Goal: Task Accomplishment & Management: Use online tool/utility

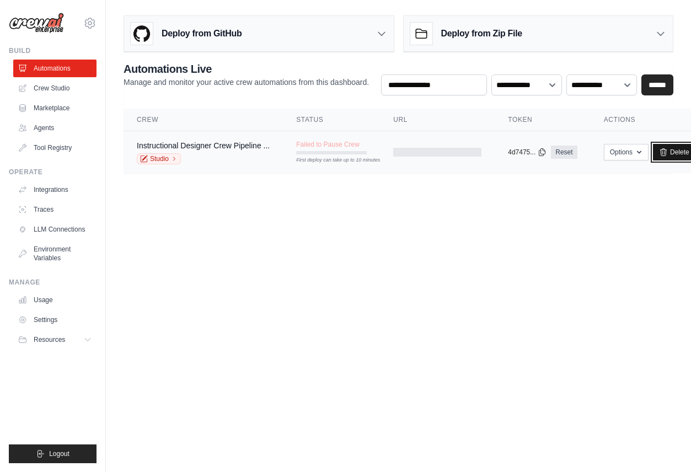
click at [676, 153] on link "Delete" at bounding box center [674, 152] width 42 height 17
click at [58, 71] on link "Automations" at bounding box center [55, 69] width 83 height 18
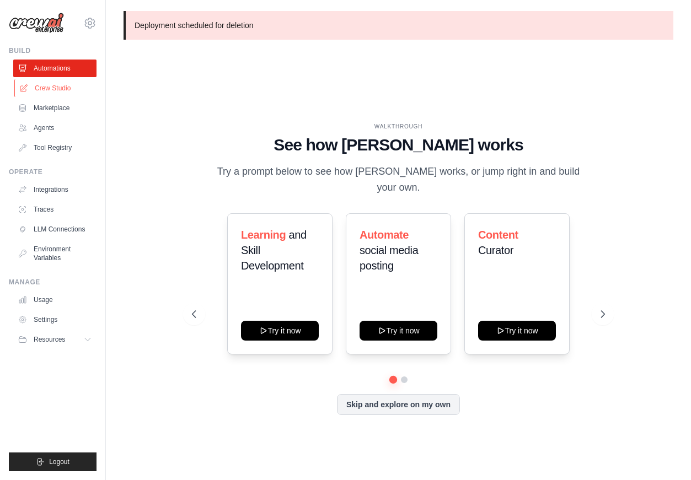
click at [58, 91] on link "Crew Studio" at bounding box center [55, 88] width 83 height 18
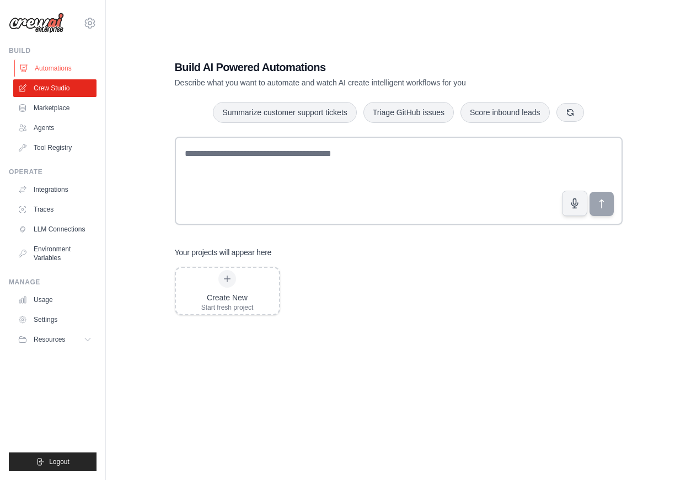
click at [61, 72] on link "Automations" at bounding box center [55, 69] width 83 height 18
click at [62, 69] on link "Automations" at bounding box center [55, 69] width 83 height 18
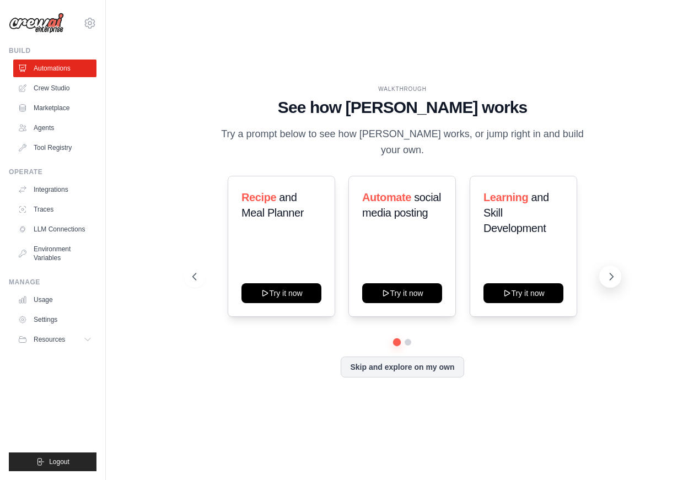
click at [610, 273] on icon at bounding box center [611, 276] width 3 height 7
click at [615, 271] on icon at bounding box center [611, 276] width 11 height 11
click at [403, 359] on button "Skip and explore on my own" at bounding box center [402, 366] width 123 height 21
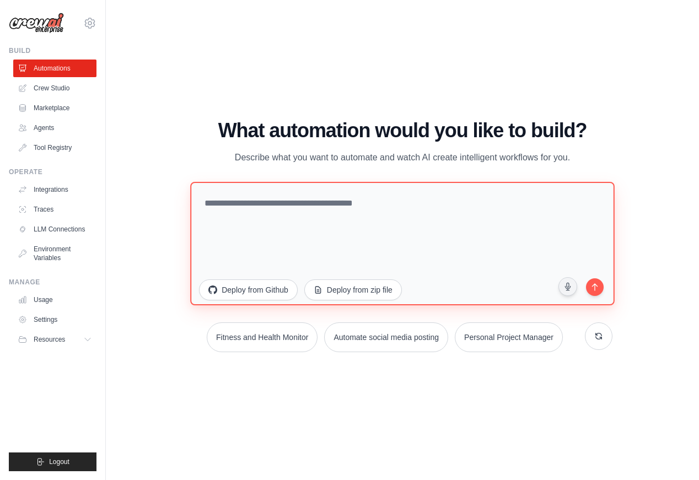
click at [268, 223] on textarea at bounding box center [402, 242] width 424 height 123
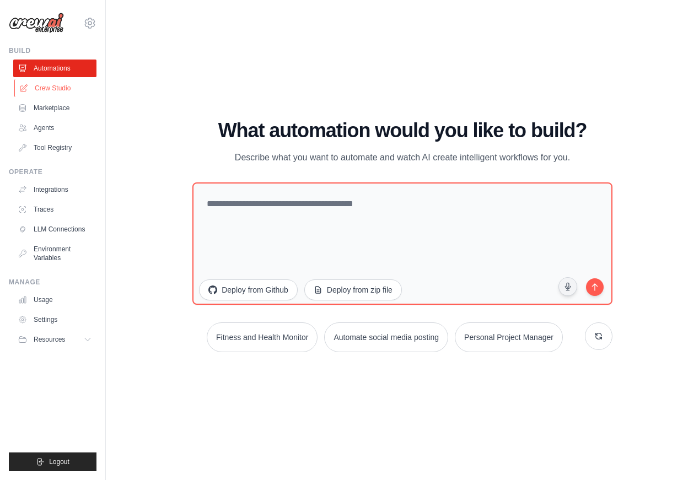
click at [51, 88] on link "Crew Studio" at bounding box center [55, 88] width 83 height 18
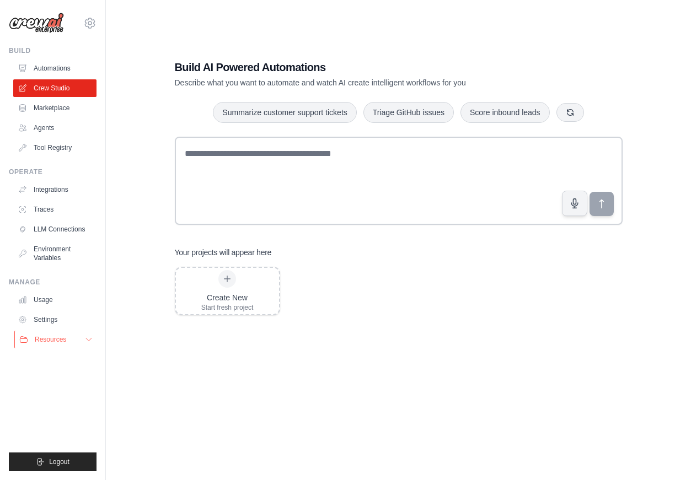
click at [55, 338] on span "Resources" at bounding box center [50, 339] width 31 height 9
click at [53, 67] on link "Automations" at bounding box center [55, 69] width 83 height 18
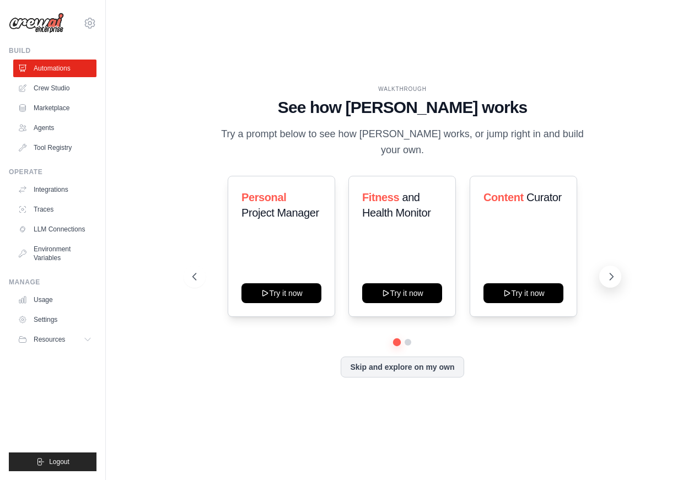
click at [611, 273] on icon at bounding box center [611, 276] width 3 height 7
click at [188, 266] on button at bounding box center [195, 277] width 22 height 22
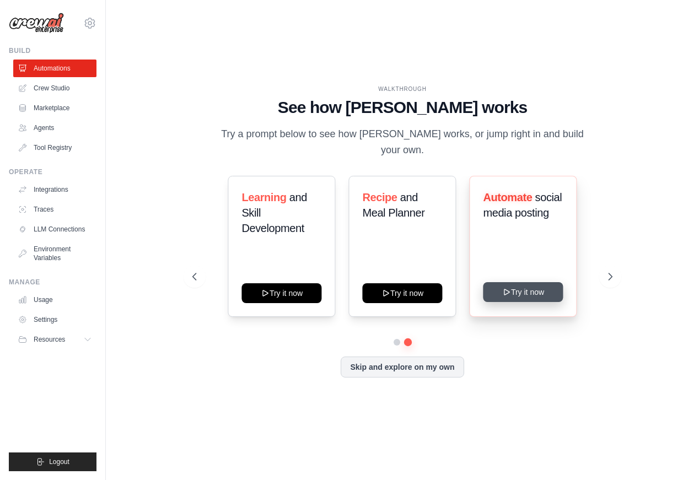
click at [524, 282] on button "Try it now" at bounding box center [523, 292] width 80 height 20
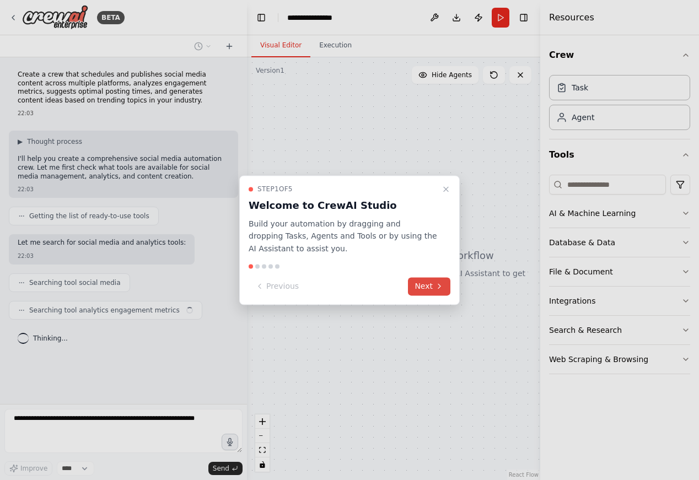
click at [416, 284] on button "Next" at bounding box center [429, 286] width 42 height 18
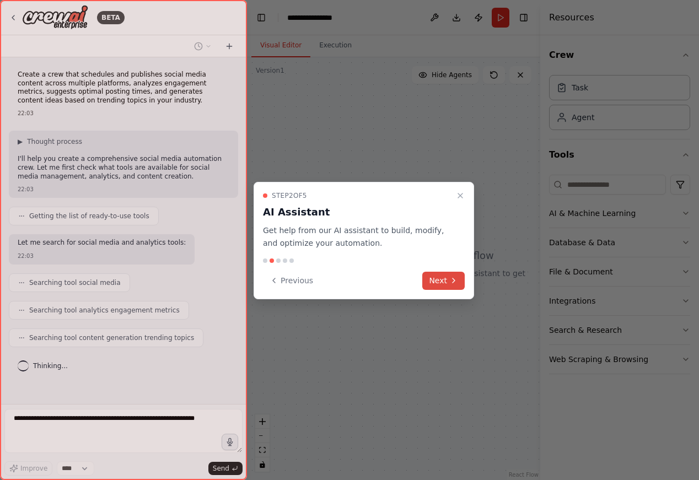
click at [441, 280] on button "Next" at bounding box center [443, 281] width 42 height 18
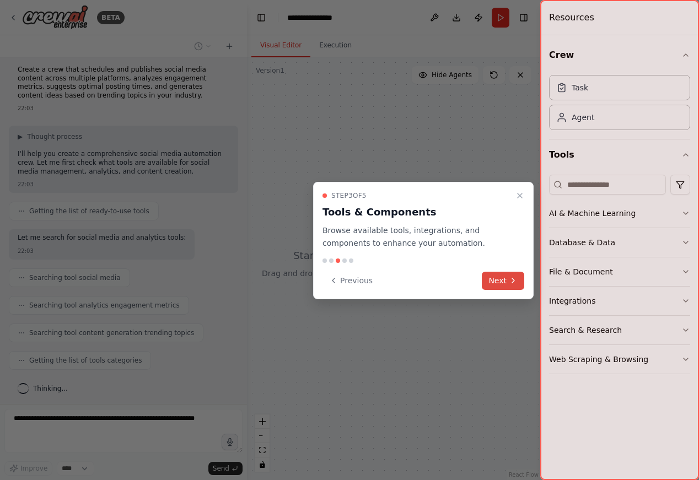
scroll to position [33, 0]
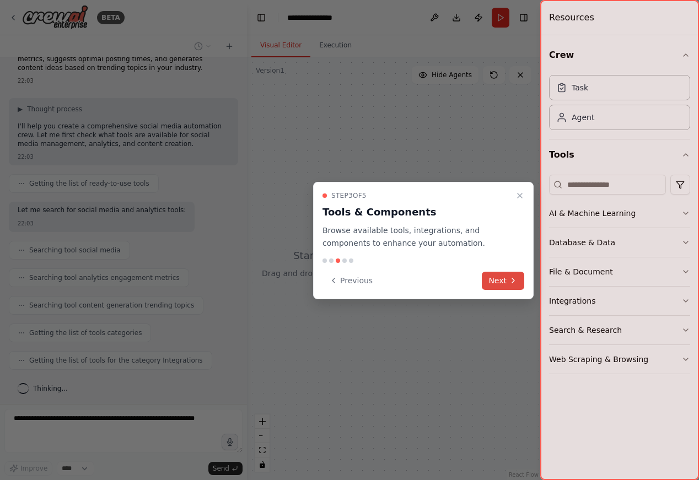
click at [499, 278] on button "Next" at bounding box center [503, 281] width 42 height 18
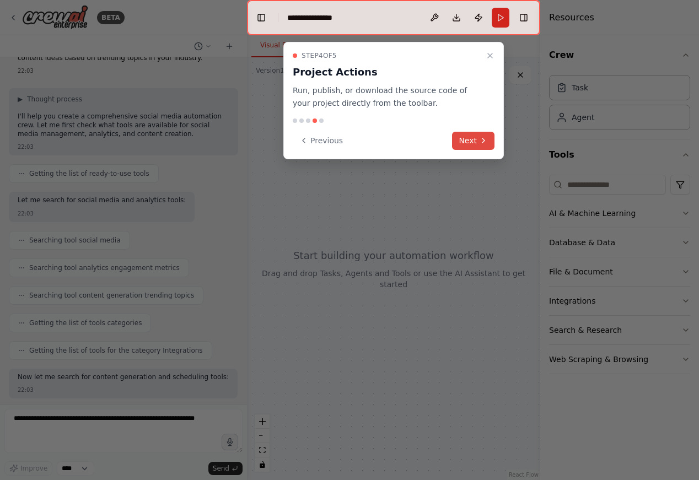
click at [468, 141] on button "Next" at bounding box center [473, 141] width 42 height 18
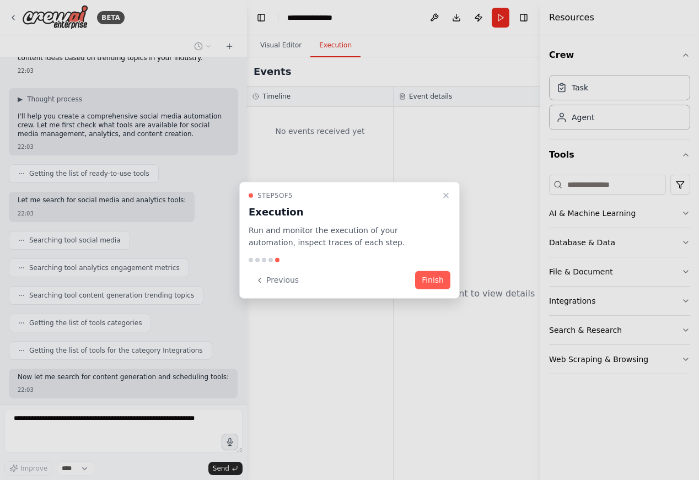
scroll to position [99, 0]
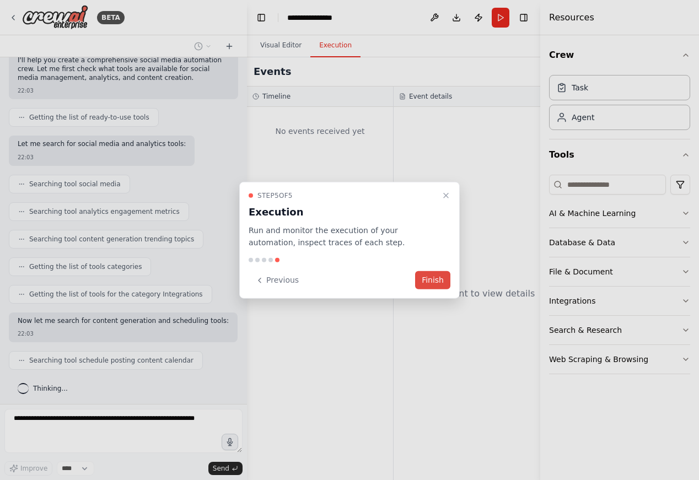
click at [434, 278] on button "Finish" at bounding box center [432, 280] width 35 height 18
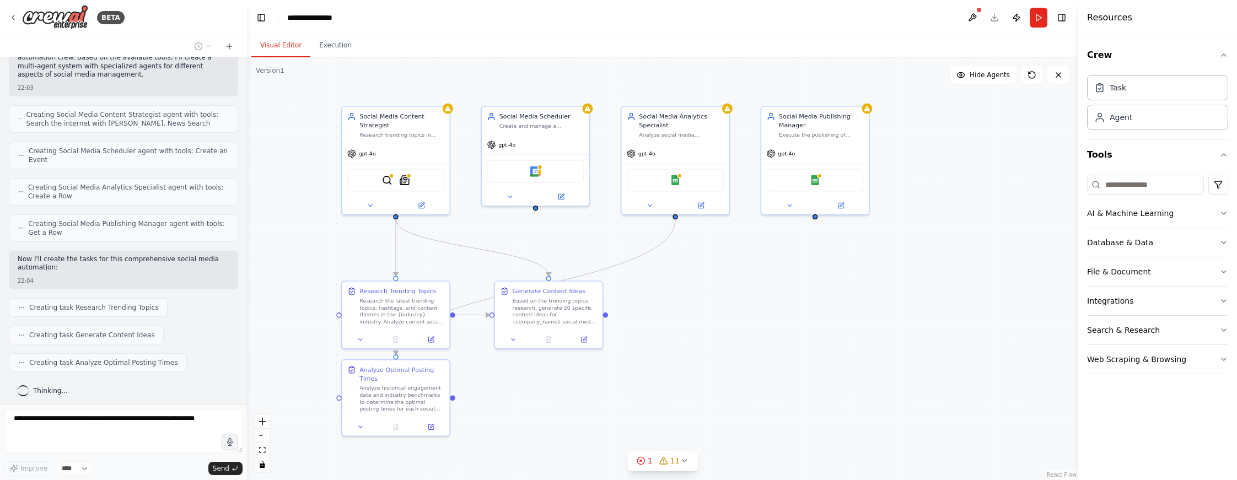
scroll to position [465, 0]
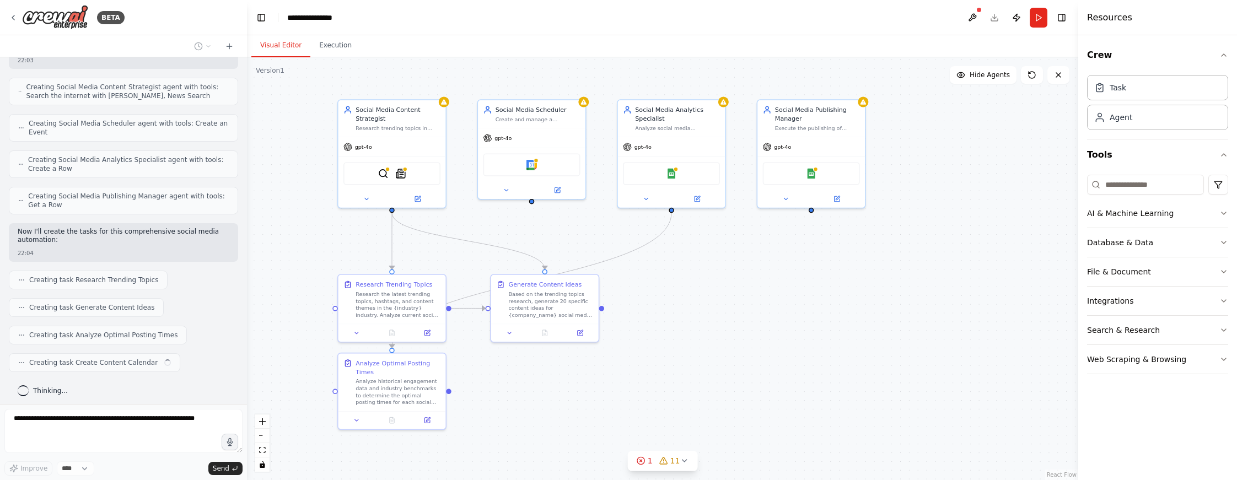
drag, startPoint x: 713, startPoint y: 311, endPoint x: 680, endPoint y: 267, distance: 54.8
click at [680, 267] on div ".deletable-edge-delete-btn { width: 20px; height: 20px; border: 0px solid #ffff…" at bounding box center [662, 268] width 831 height 423
click at [673, 461] on icon at bounding box center [673, 460] width 9 height 9
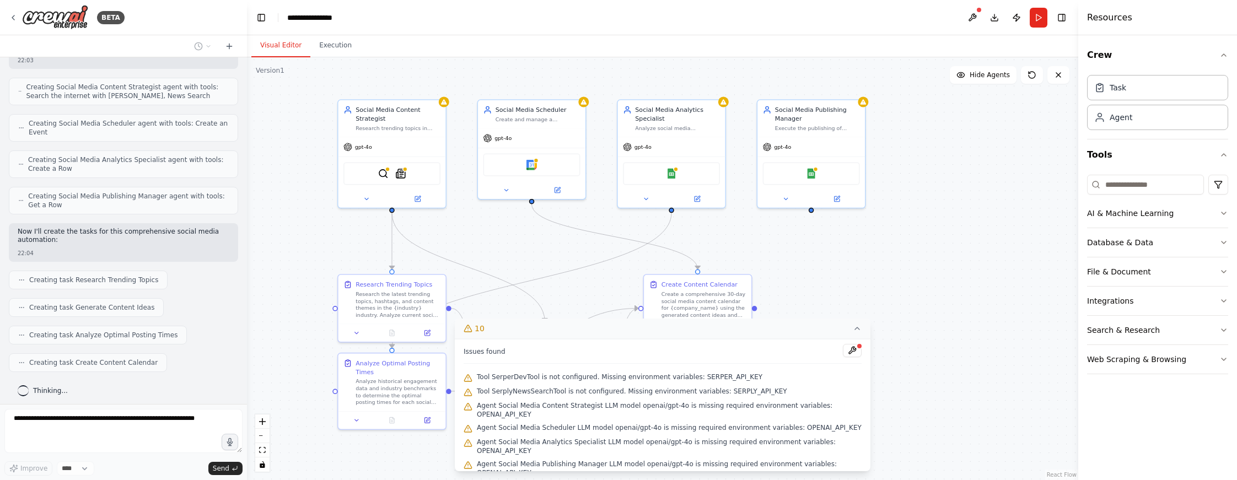
scroll to position [492, 0]
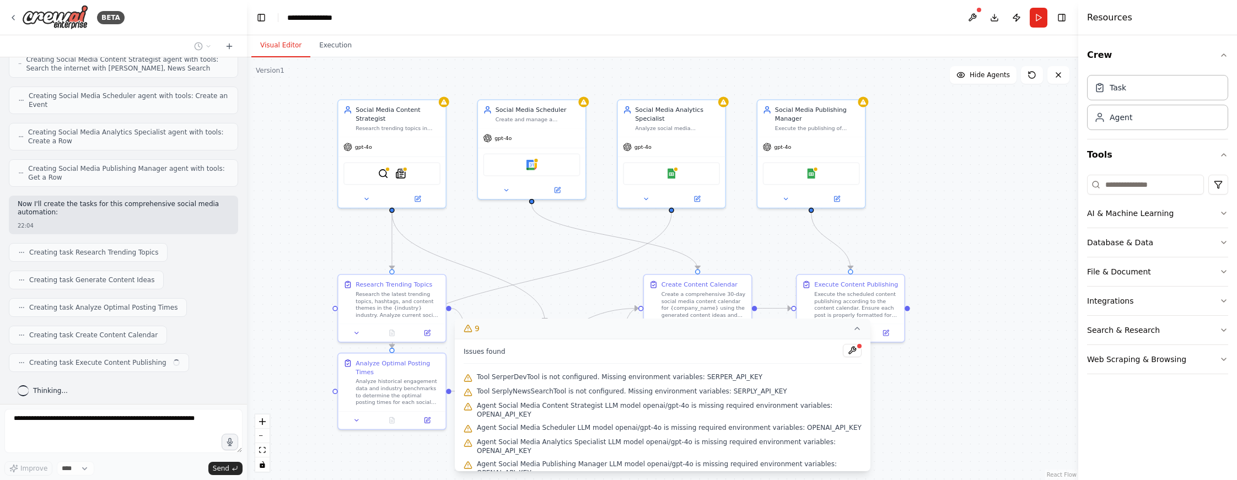
click at [698, 328] on button "9" at bounding box center [663, 329] width 416 height 20
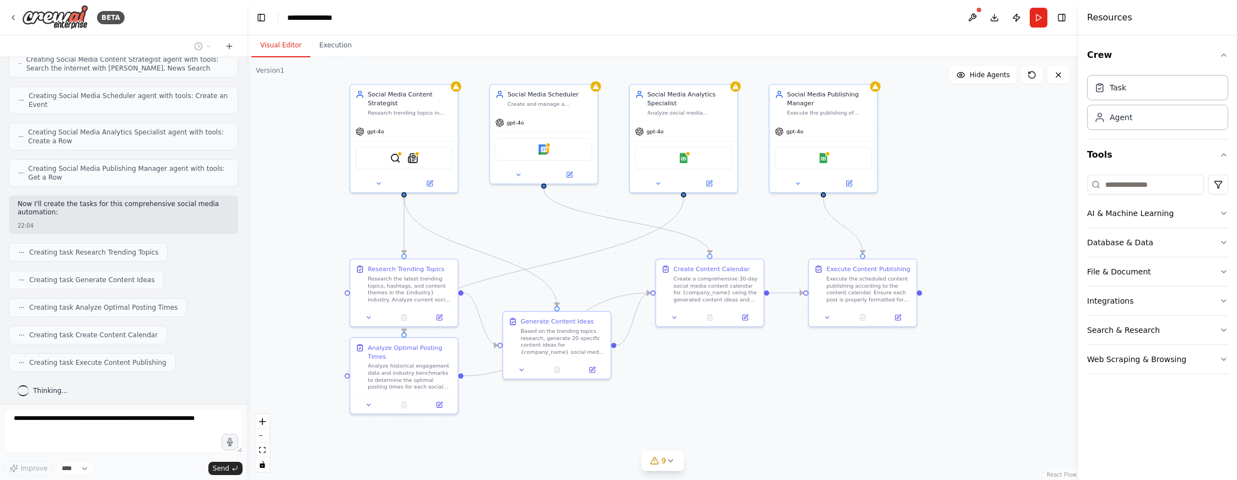
drag, startPoint x: 942, startPoint y: 211, endPoint x: 954, endPoint y: 195, distance: 19.6
click at [698, 195] on div ".deletable-edge-delete-btn { width: 20px; height: 20px; border: 0px solid #ffff…" at bounding box center [662, 268] width 831 height 423
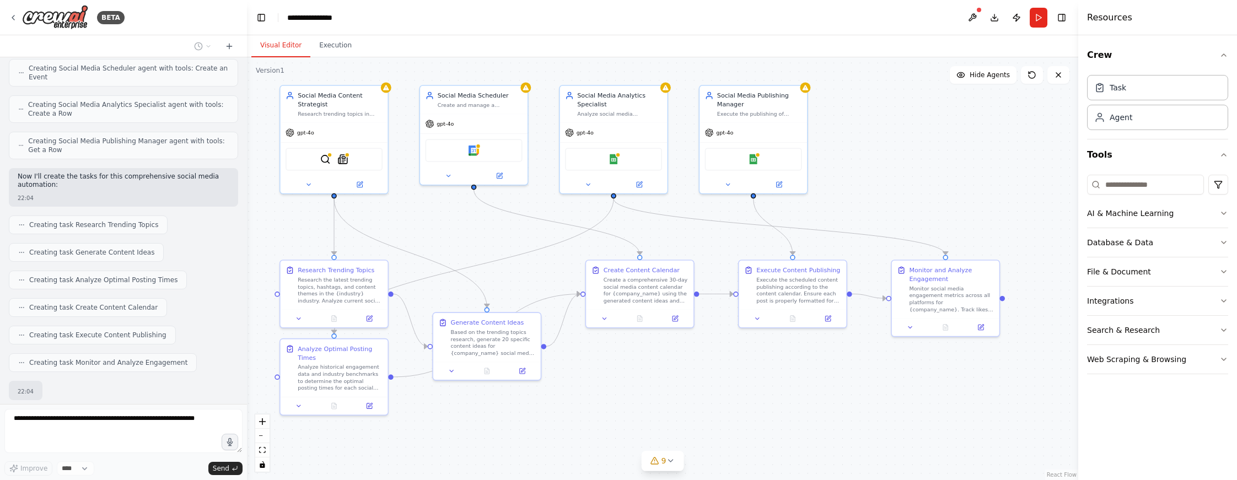
scroll to position [586, 0]
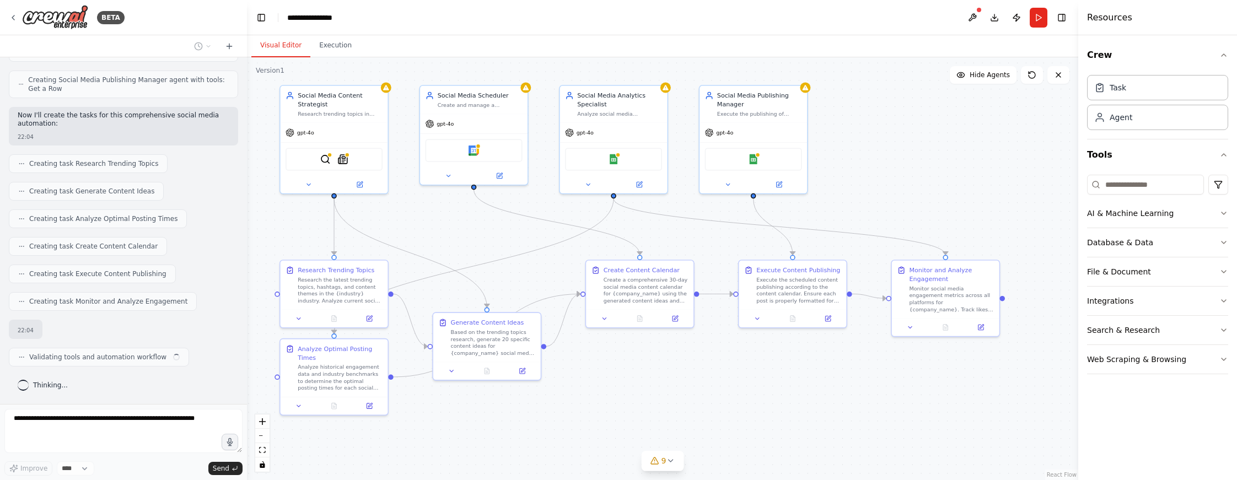
drag, startPoint x: 964, startPoint y: 193, endPoint x: 892, endPoint y: 195, distance: 71.7
click at [698, 195] on div ".deletable-edge-delete-btn { width: 20px; height: 20px; border: 0px solid #ffff…" at bounding box center [662, 268] width 831 height 423
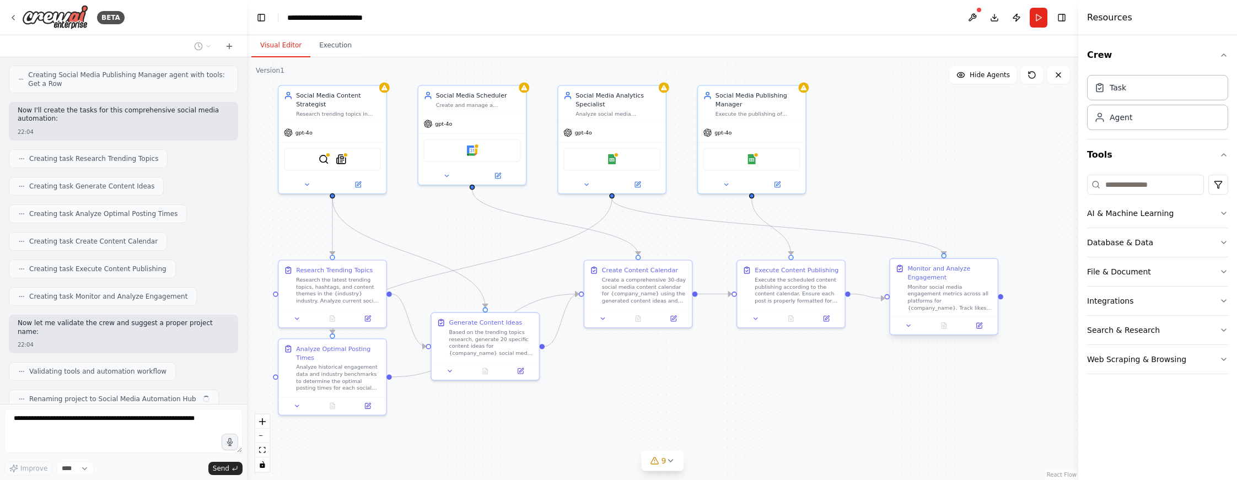
scroll to position [614, 0]
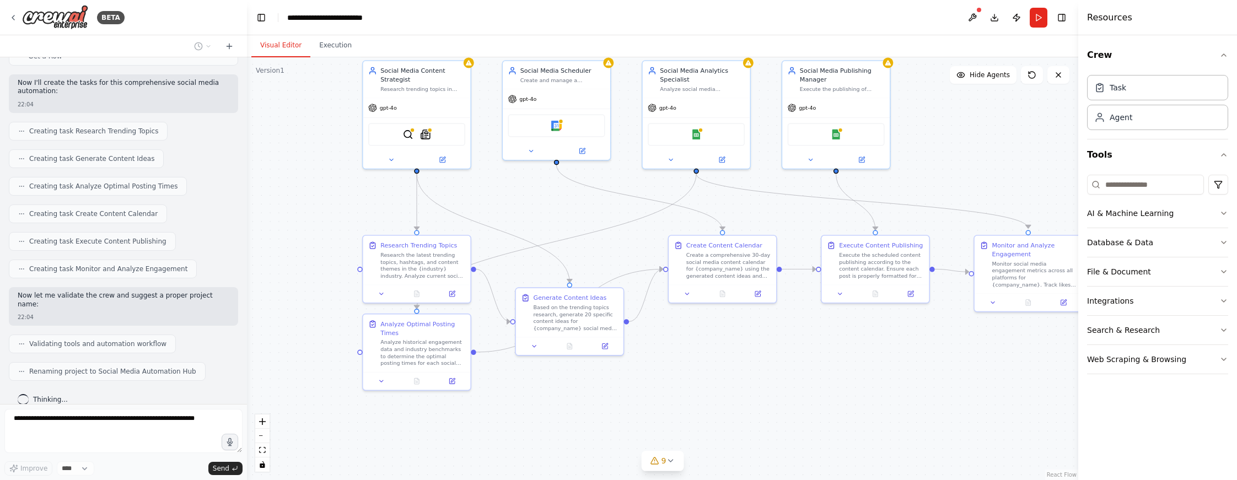
drag, startPoint x: 907, startPoint y: 193, endPoint x: 992, endPoint y: 168, distance: 87.9
click at [698, 168] on div ".deletable-edge-delete-btn { width: 20px; height: 20px; border: 0px solid #ffff…" at bounding box center [662, 268] width 831 height 423
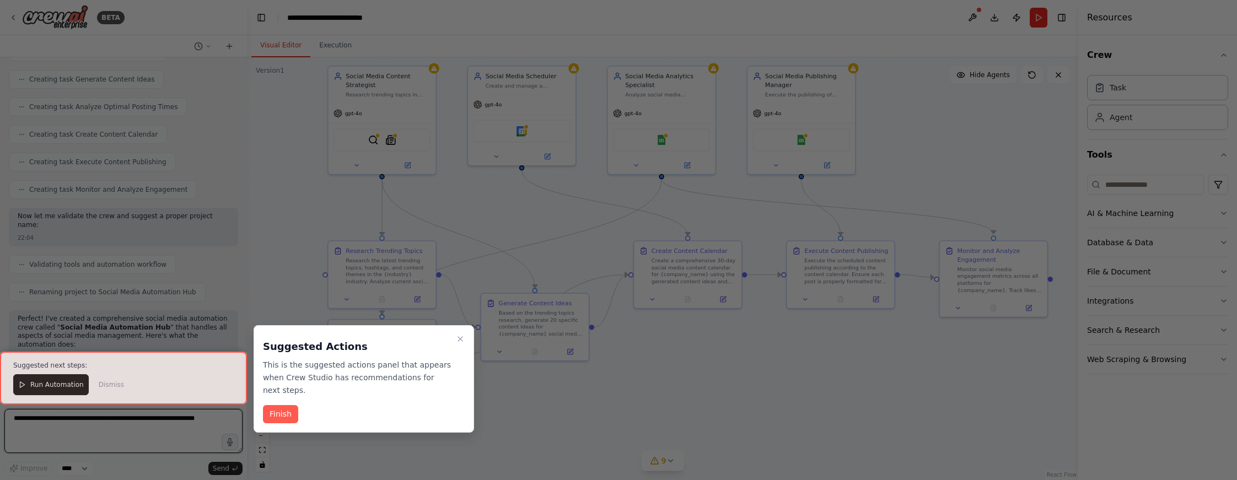
drag, startPoint x: 575, startPoint y: 207, endPoint x: 540, endPoint y: 213, distance: 35.2
click at [540, 213] on div "BETA Create a crew that schedules and publishes social media content across mul…" at bounding box center [618, 240] width 1237 height 480
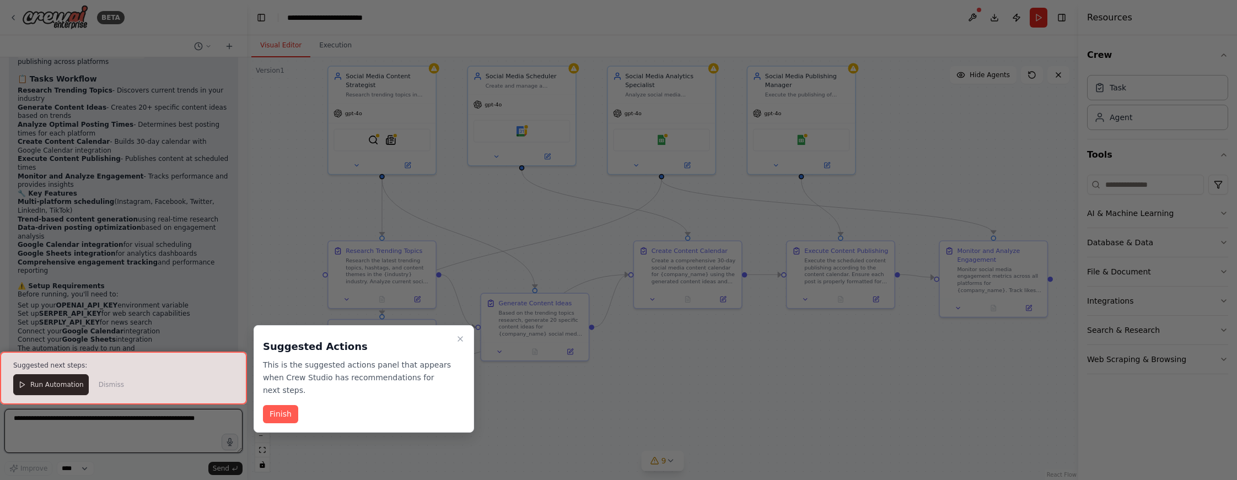
scroll to position [1101, 0]
click at [283, 411] on button "Finish" at bounding box center [280, 414] width 35 height 18
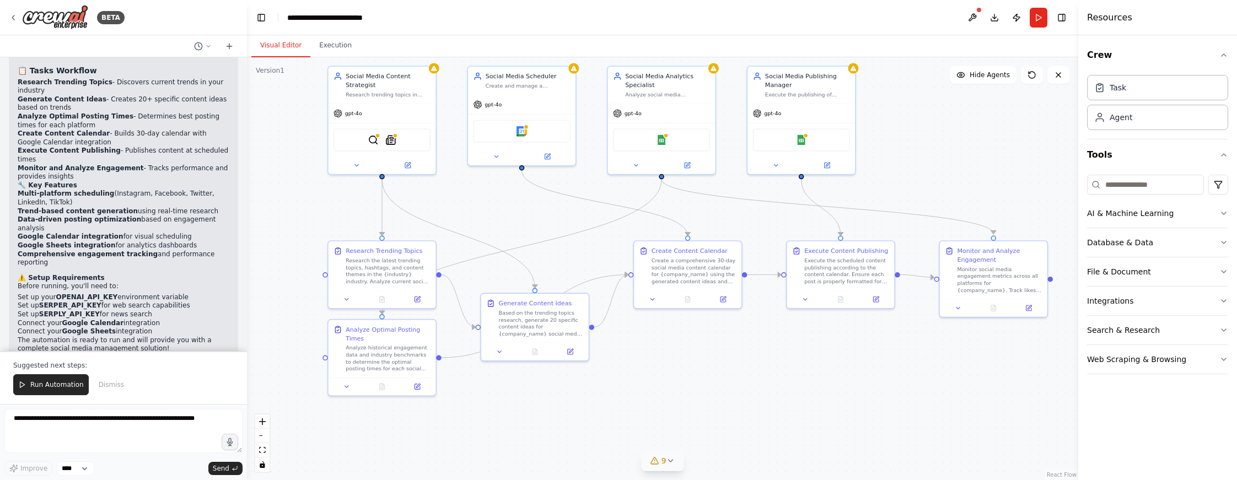
click at [660, 464] on div "9" at bounding box center [658, 460] width 16 height 11
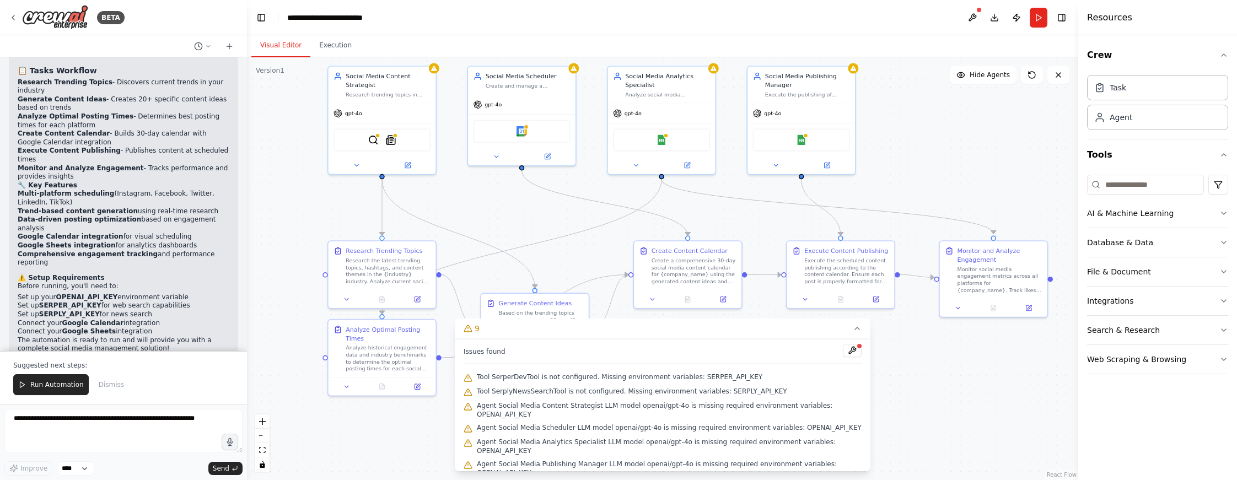
click at [533, 376] on span "Tool SerperDevTool is not configured. Missing environment variables: SERPER_API…" at bounding box center [620, 377] width 286 height 9
click at [698, 351] on button at bounding box center [852, 350] width 19 height 13
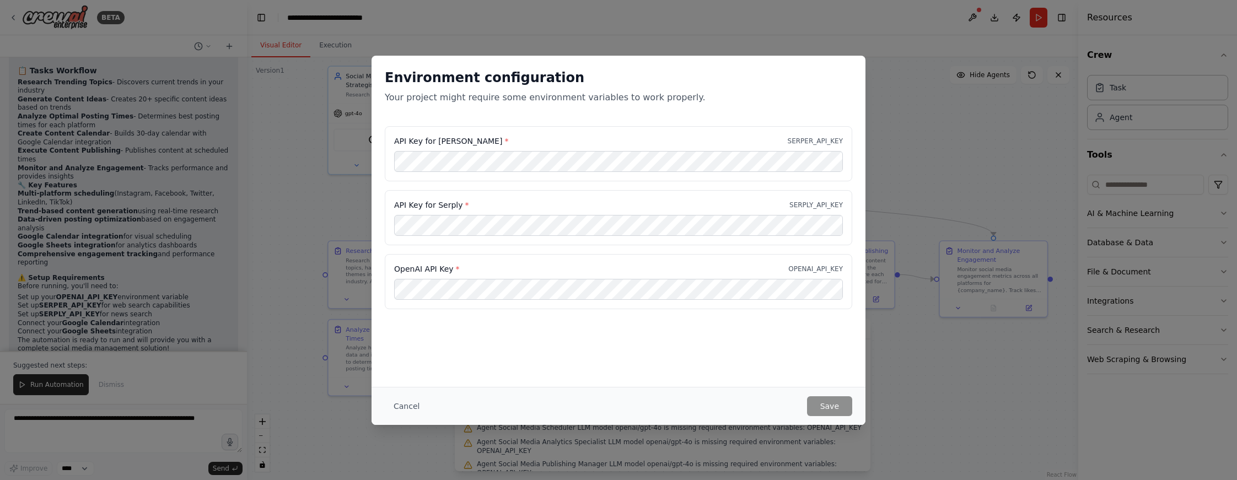
click at [556, 125] on div "Environment configuration Your project might require some environment variables…" at bounding box center [619, 91] width 494 height 71
click at [417, 412] on button "Cancel" at bounding box center [407, 406] width 44 height 20
